Goal: Task Accomplishment & Management: Use online tool/utility

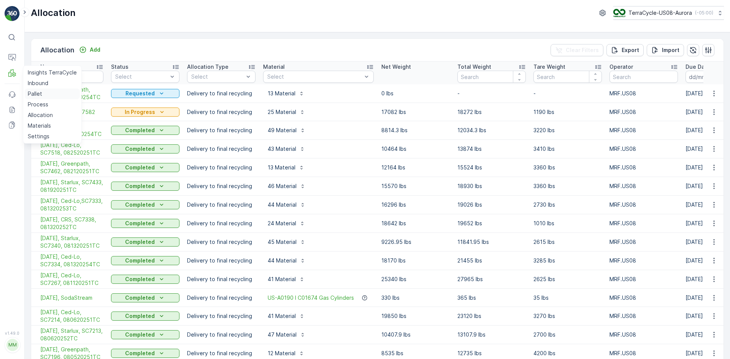
click at [46, 95] on link "Pallet" at bounding box center [52, 94] width 55 height 11
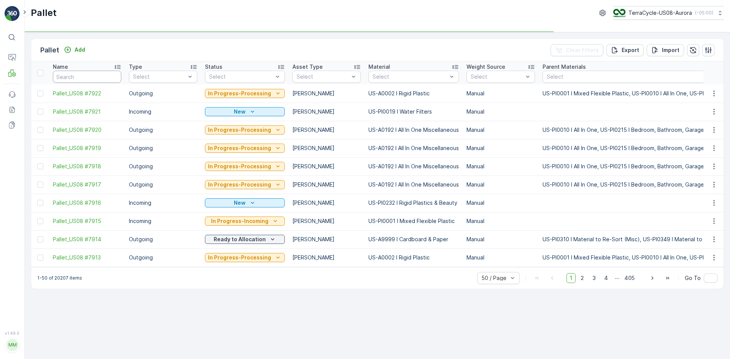
click at [91, 79] on input "text" at bounding box center [87, 77] width 68 height 12
type input "67"
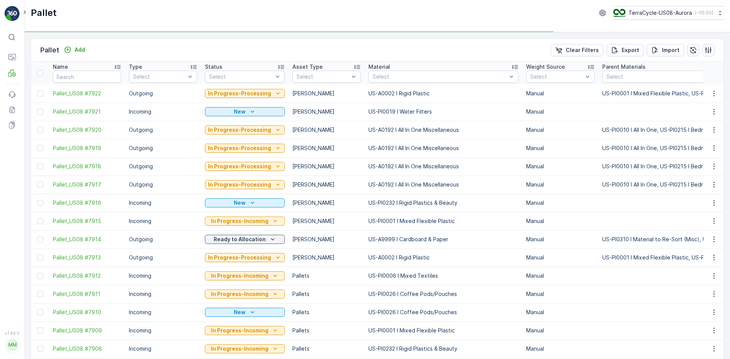
type input "6700"
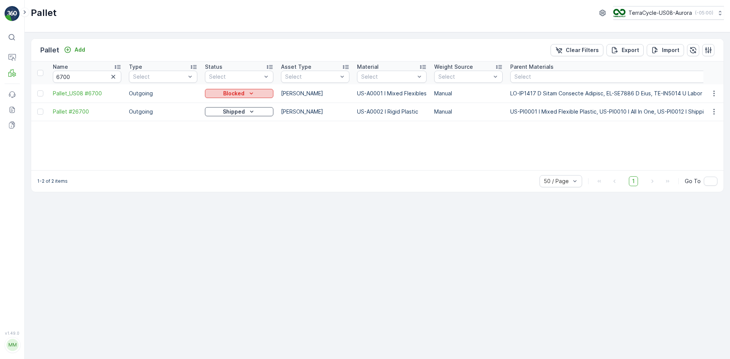
click at [246, 93] on div "Blocked" at bounding box center [239, 94] width 62 height 8
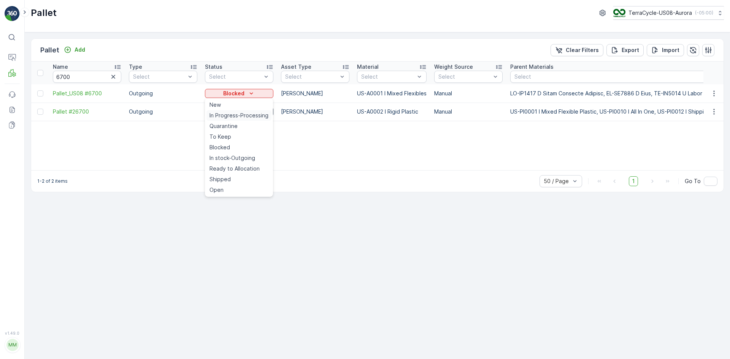
click at [234, 115] on span "In Progress-Processing" at bounding box center [239, 116] width 59 height 8
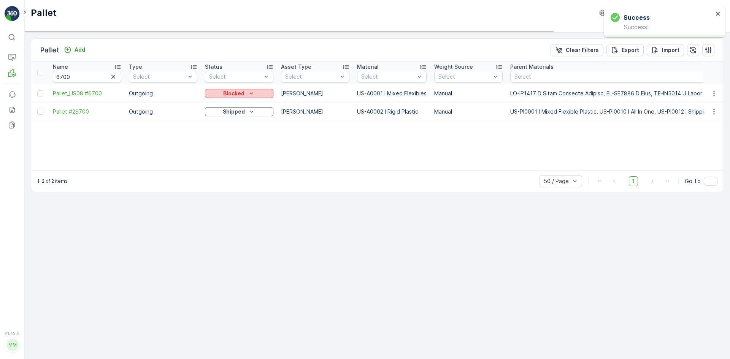
click at [254, 93] on div "Blocked" at bounding box center [239, 94] width 62 height 8
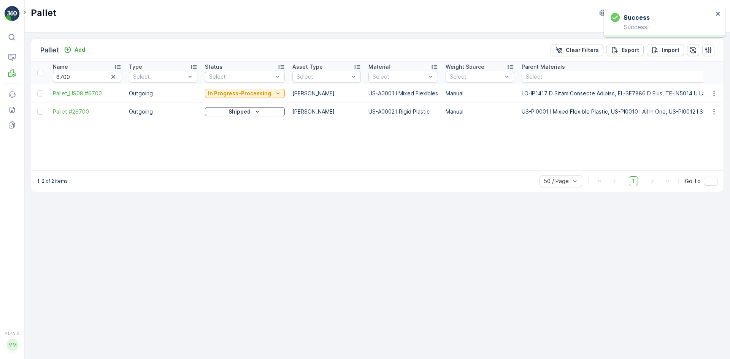
click at [254, 93] on p "In Progress-Processing" at bounding box center [239, 94] width 63 height 8
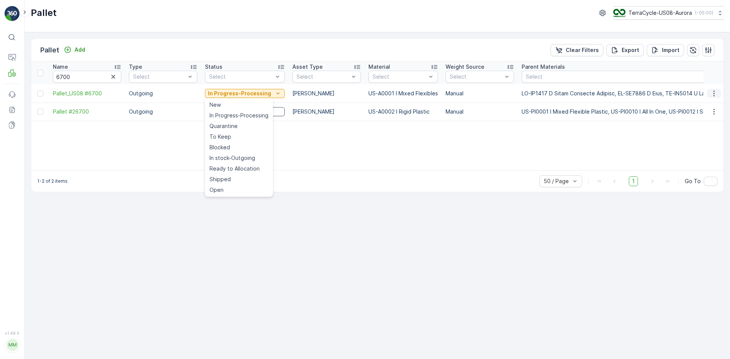
click at [710, 93] on button "button" at bounding box center [715, 93] width 14 height 9
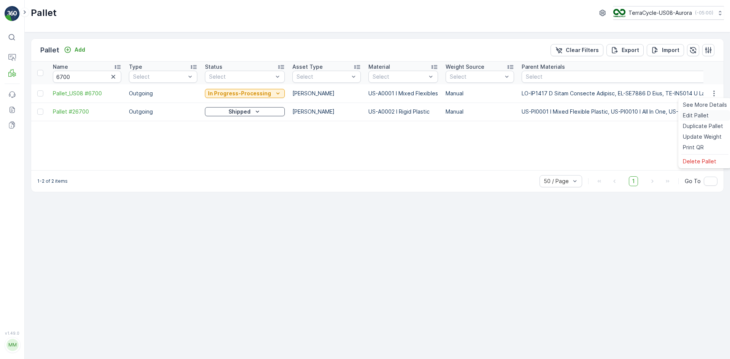
click at [703, 114] on span "Edit Pallet" at bounding box center [696, 116] width 26 height 8
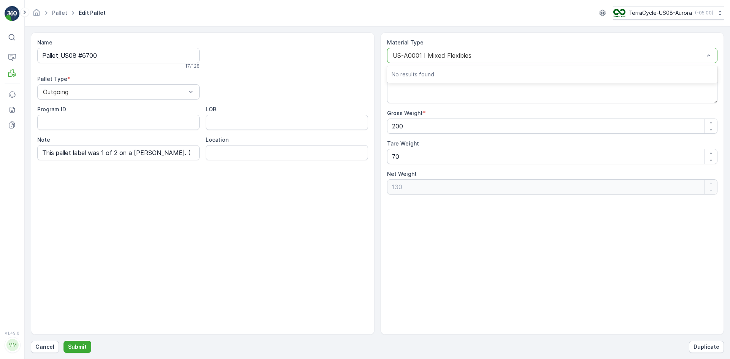
click at [413, 52] on div at bounding box center [548, 55] width 313 height 7
type input "0"
click at [122, 89] on div at bounding box center [114, 92] width 145 height 7
click at [102, 112] on div "Incoming" at bounding box center [118, 110] width 153 height 7
click at [494, 53] on div at bounding box center [548, 55] width 313 height 7
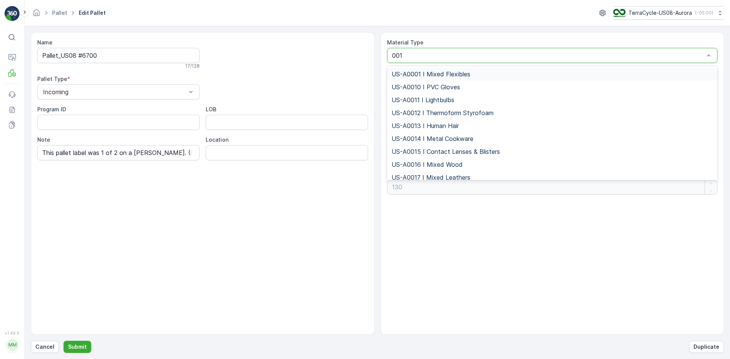
type input "0010"
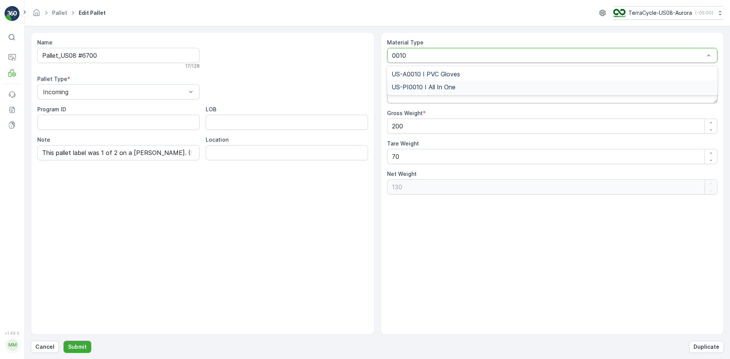
click at [511, 88] on div "US-PI0010 I All In One" at bounding box center [553, 87] width 322 height 7
click at [74, 347] on p "Submit" at bounding box center [77, 347] width 19 height 8
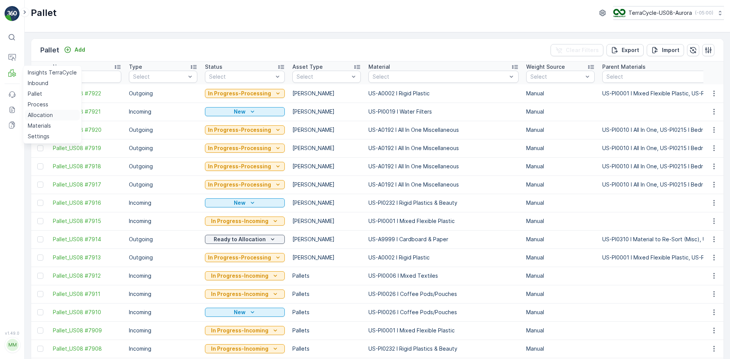
click at [51, 117] on p "Allocation" at bounding box center [40, 115] width 25 height 8
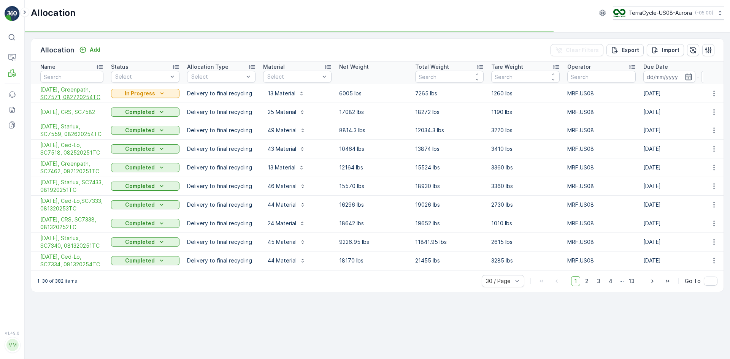
click at [89, 96] on span "[DATE], Greenpath, SC7571, 082720254TC" at bounding box center [71, 93] width 63 height 15
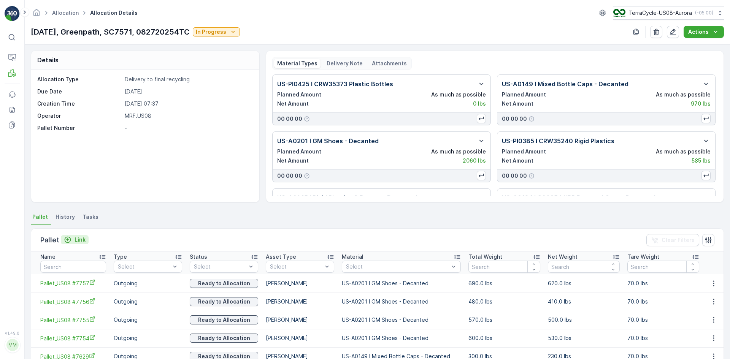
click at [76, 240] on p "Link" at bounding box center [80, 240] width 11 height 8
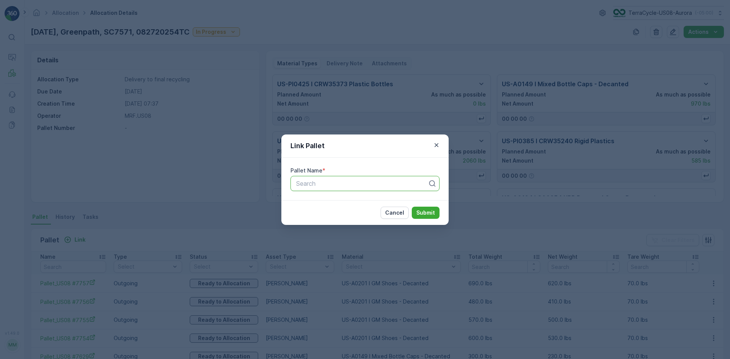
click at [357, 181] on div at bounding box center [362, 183] width 133 height 7
type input "6700"
click at [343, 202] on span "Pallet_US08 #6700" at bounding box center [322, 202] width 55 height 7
click at [432, 210] on p "Submit" at bounding box center [426, 213] width 19 height 8
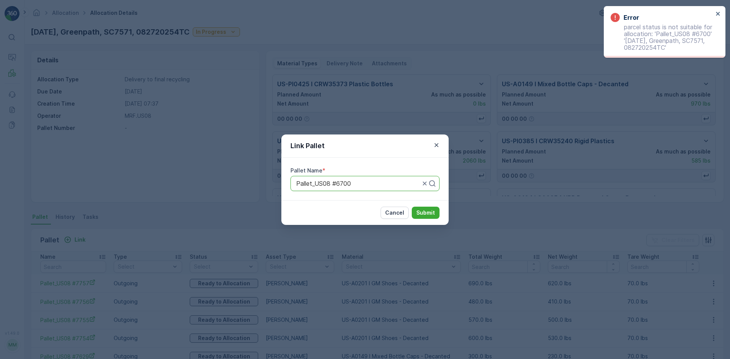
click at [39, 71] on div "Link Pallet Pallet Name * Pallet_US08 #6700 Cancel Submit" at bounding box center [365, 179] width 730 height 359
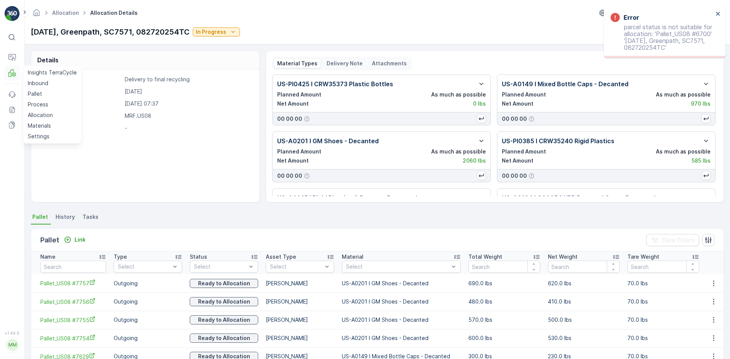
click at [10, 73] on icon at bounding box center [12, 73] width 8 height 8
click at [32, 95] on p "Pallet" at bounding box center [35, 94] width 14 height 8
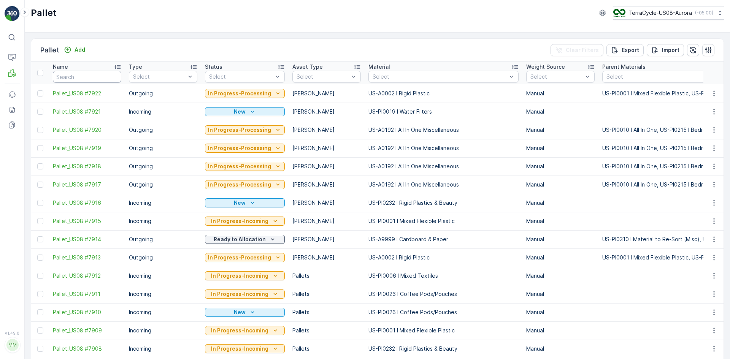
click at [103, 74] on input "text" at bounding box center [87, 77] width 68 height 12
type input "6700"
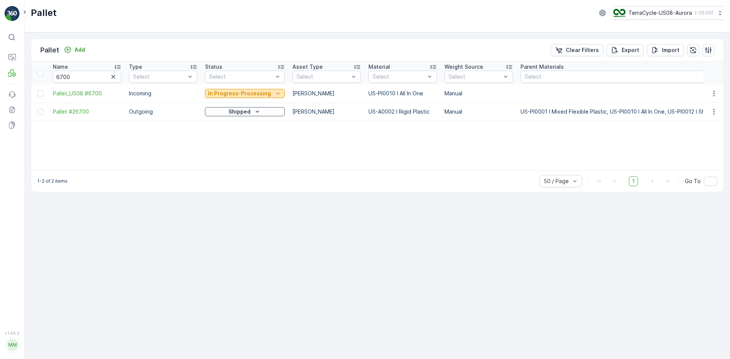
click at [247, 91] on p "In Progress-Processing" at bounding box center [239, 94] width 63 height 8
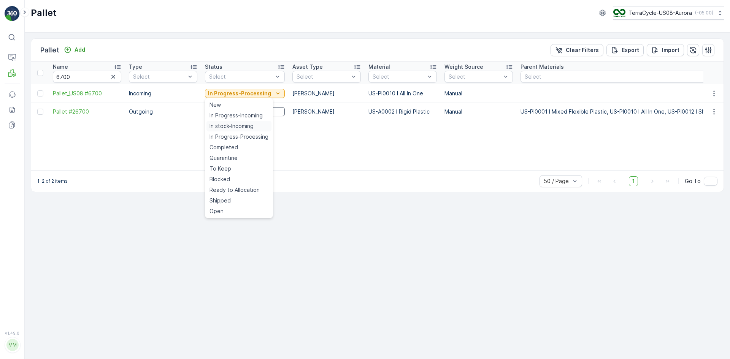
click at [236, 127] on span "In stock-Incoming" at bounding box center [232, 126] width 44 height 8
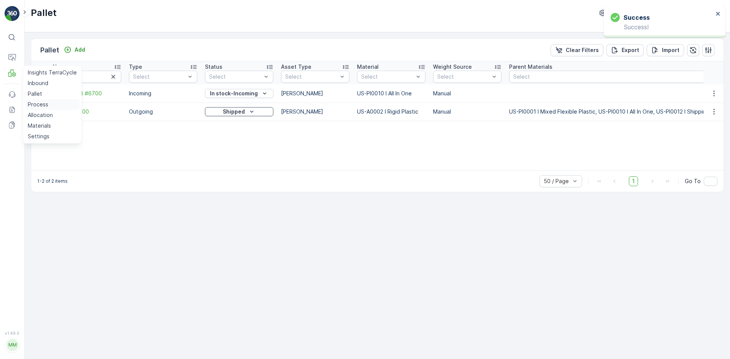
click at [44, 101] on p "Process" at bounding box center [38, 105] width 21 height 8
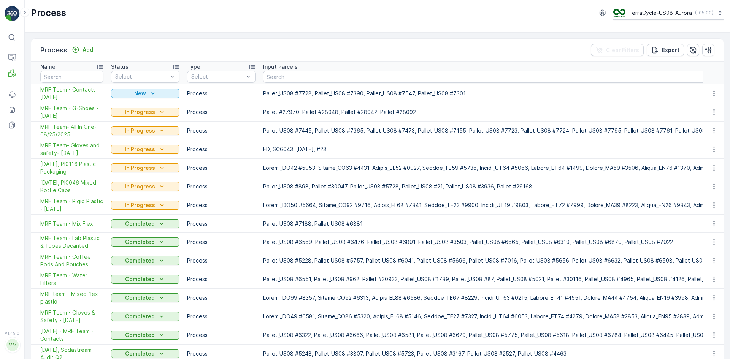
click at [83, 127] on span "MRF Team- All In One-08/25/2025" at bounding box center [71, 130] width 63 height 15
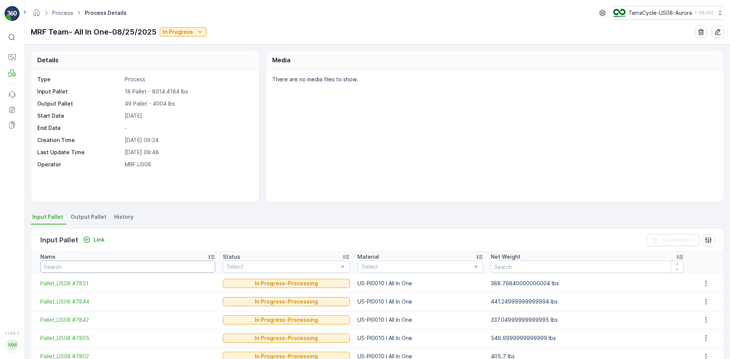
click at [79, 268] on input "text" at bounding box center [127, 267] width 175 height 12
click at [97, 240] on p "Link" at bounding box center [99, 240] width 11 height 8
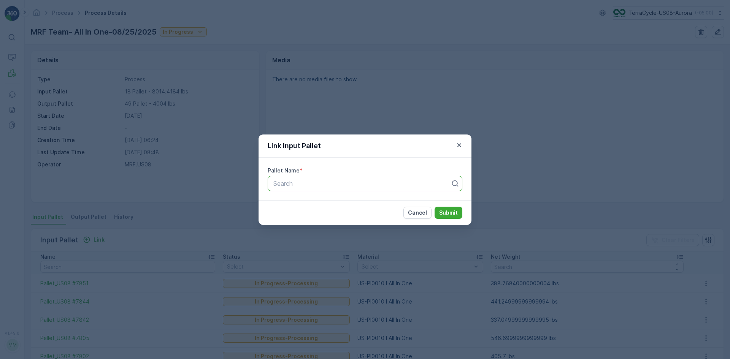
click at [317, 183] on div at bounding box center [362, 183] width 179 height 7
type input "6700"
click at [315, 197] on div "Pallet_US08 #6700" at bounding box center [365, 202] width 195 height 13
click at [454, 211] on p "Submit" at bounding box center [448, 213] width 19 height 8
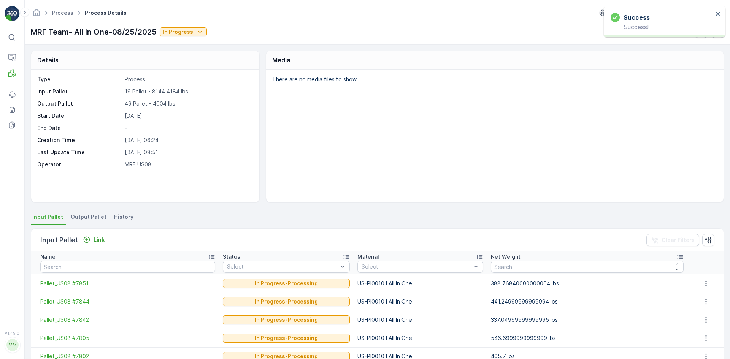
click at [249, 136] on div "Type Process Input Pallet 19 Pallet - 8144.4184 lbs Output Pallet 49 Pallet - 4…" at bounding box center [144, 122] width 214 height 93
